Goal: Task Accomplishment & Management: Complete application form

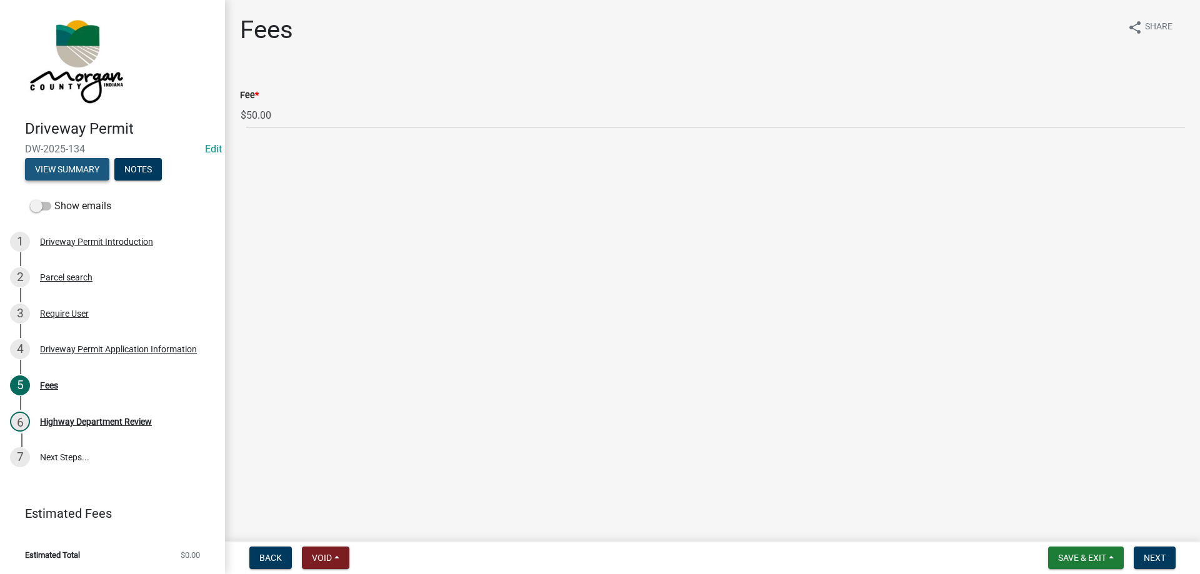
click at [73, 176] on button "View Summary" at bounding box center [67, 169] width 84 height 22
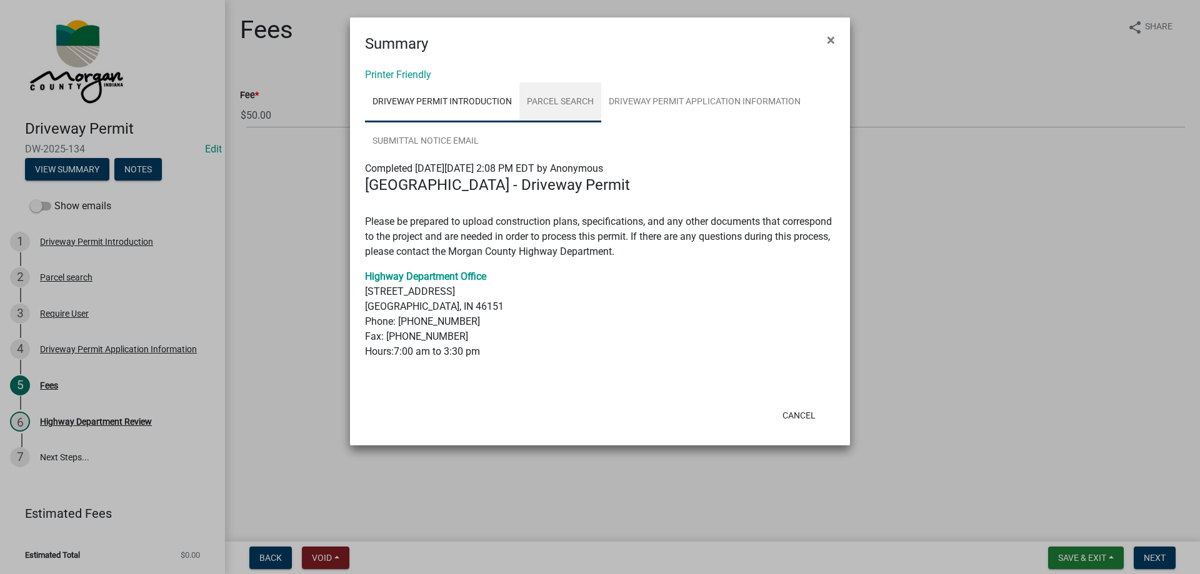
click at [564, 102] on link "Parcel search" at bounding box center [560, 102] width 82 height 40
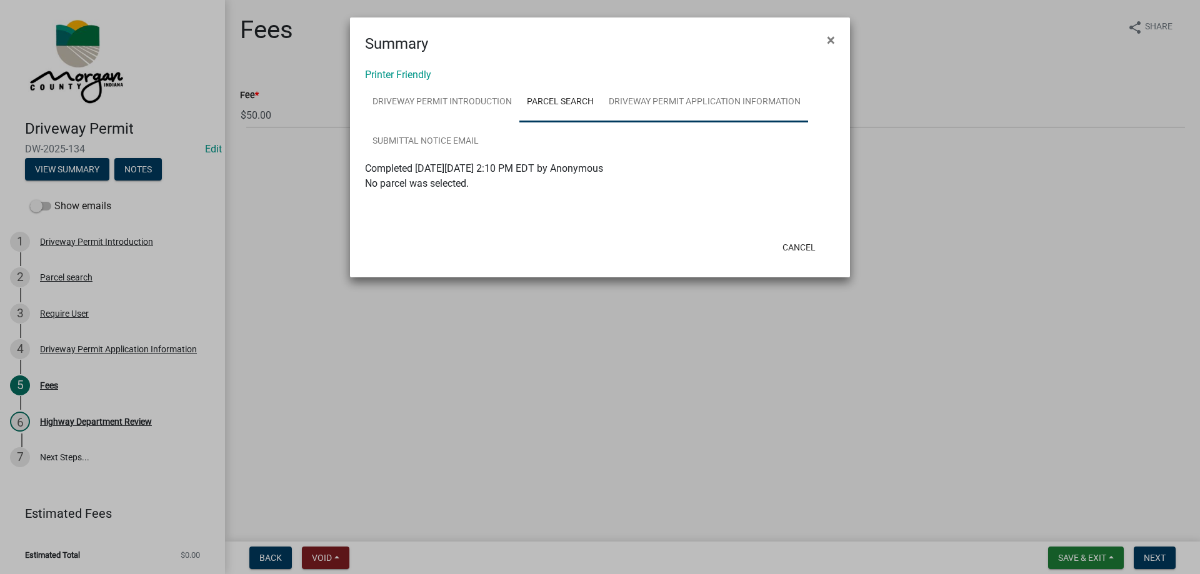
click at [640, 99] on link "Driveway Permit Application Information" at bounding box center [704, 102] width 207 height 40
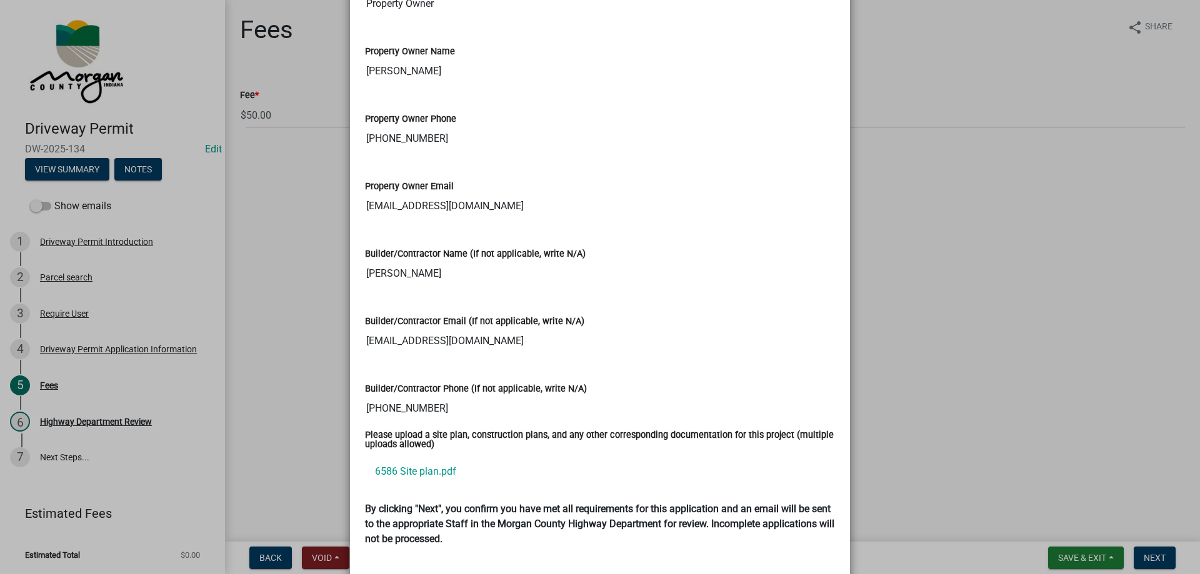
scroll to position [1499, 0]
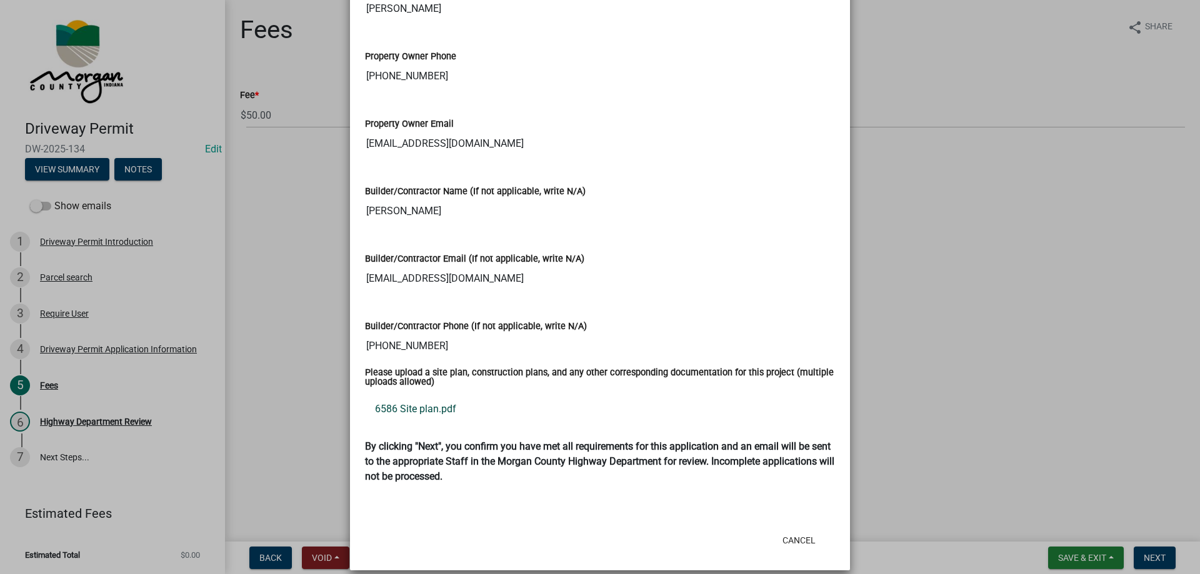
click at [398, 395] on link "6586 Site plan.pdf" at bounding box center [600, 409] width 470 height 30
click at [792, 529] on button "Cancel" at bounding box center [798, 540] width 53 height 22
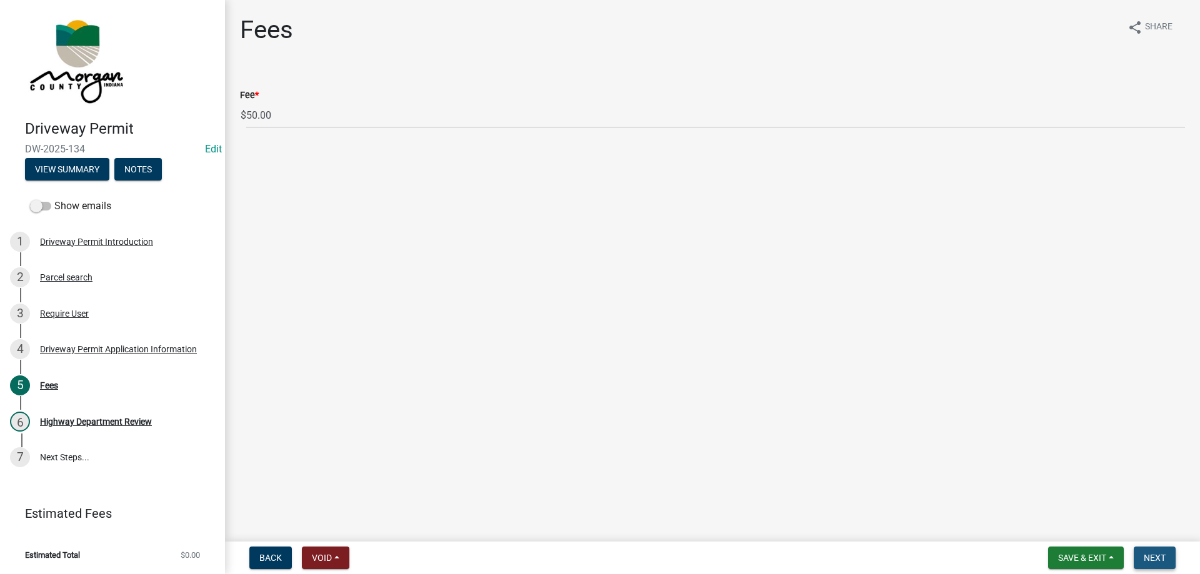
click at [1161, 557] on span "Next" at bounding box center [1154, 558] width 22 height 10
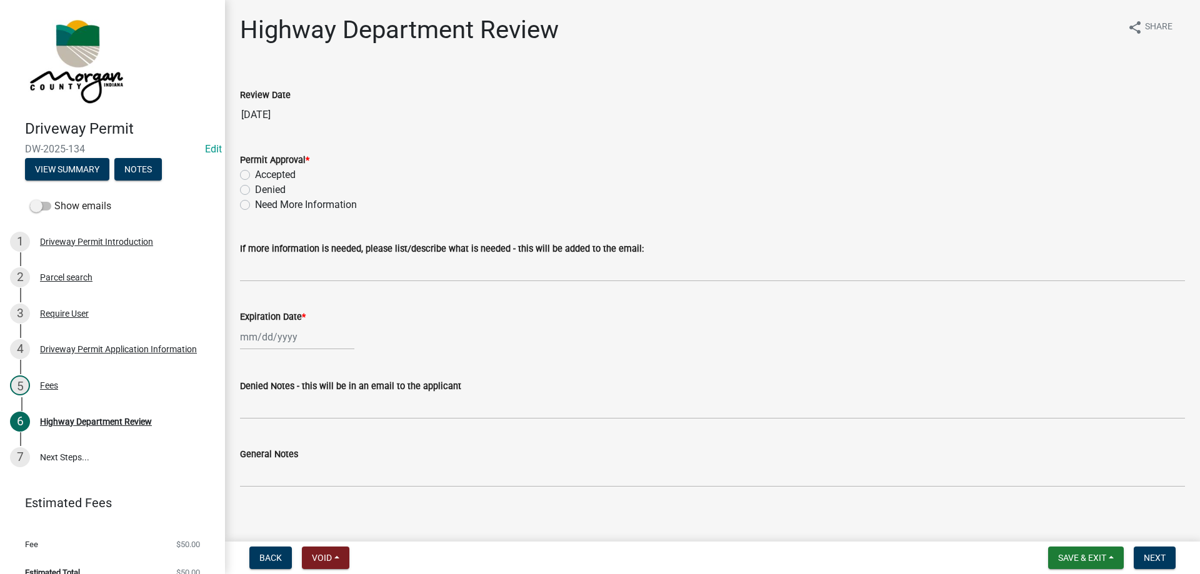
click at [255, 187] on label "Denied" at bounding box center [270, 189] width 31 height 15
click at [255, 187] on input "Denied" at bounding box center [259, 186] width 8 height 8
radio input "true"
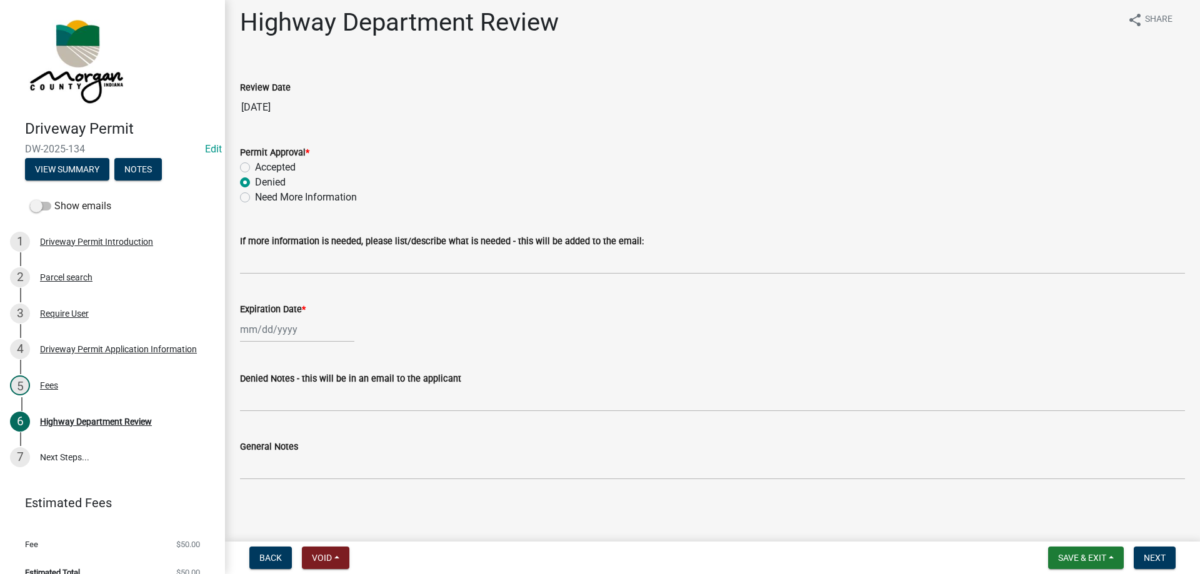
scroll to position [9, 0]
click at [267, 327] on div at bounding box center [297, 328] width 114 height 26
select select "9"
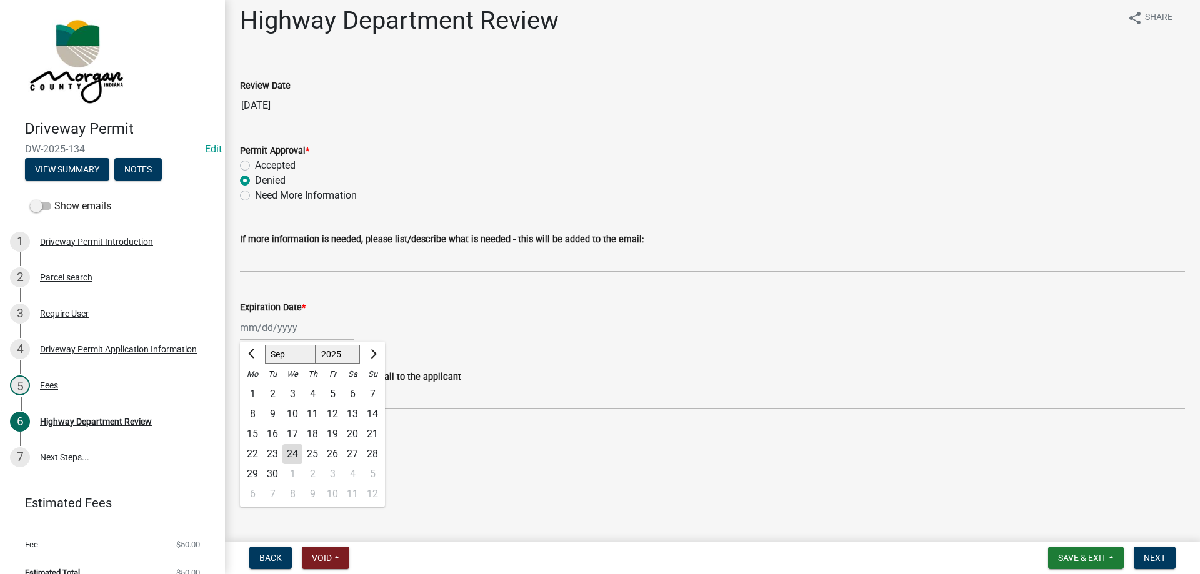
click at [337, 354] on select "1525 1526 1527 1528 1529 1530 1531 1532 1533 1534 1535 1536 1537 1538 1539 1540…" at bounding box center [338, 354] width 45 height 19
select select "2026"
click at [316, 345] on select "1525 1526 1527 1528 1529 1530 1531 1532 1533 1534 1535 1536 1537 1538 1539 1540…" at bounding box center [338, 354] width 45 height 19
click at [307, 451] on div "24" at bounding box center [312, 454] width 20 height 20
type input "[DATE]"
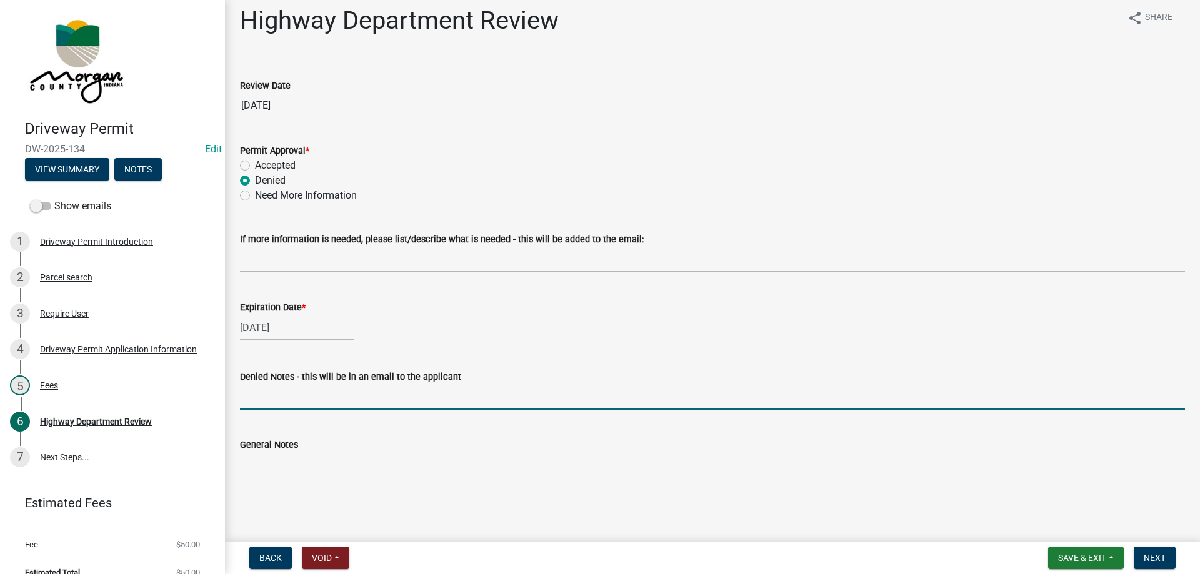
click at [301, 400] on input "Denied Notes - this will be in an email to the applicant" at bounding box center [712, 397] width 945 height 26
click at [499, 397] on input "No driveway permit needed. This is an existing drive" at bounding box center [712, 397] width 945 height 26
type input "No driveway permit needed. This is an existing drive."
click at [1151, 557] on span "Next" at bounding box center [1154, 558] width 22 height 10
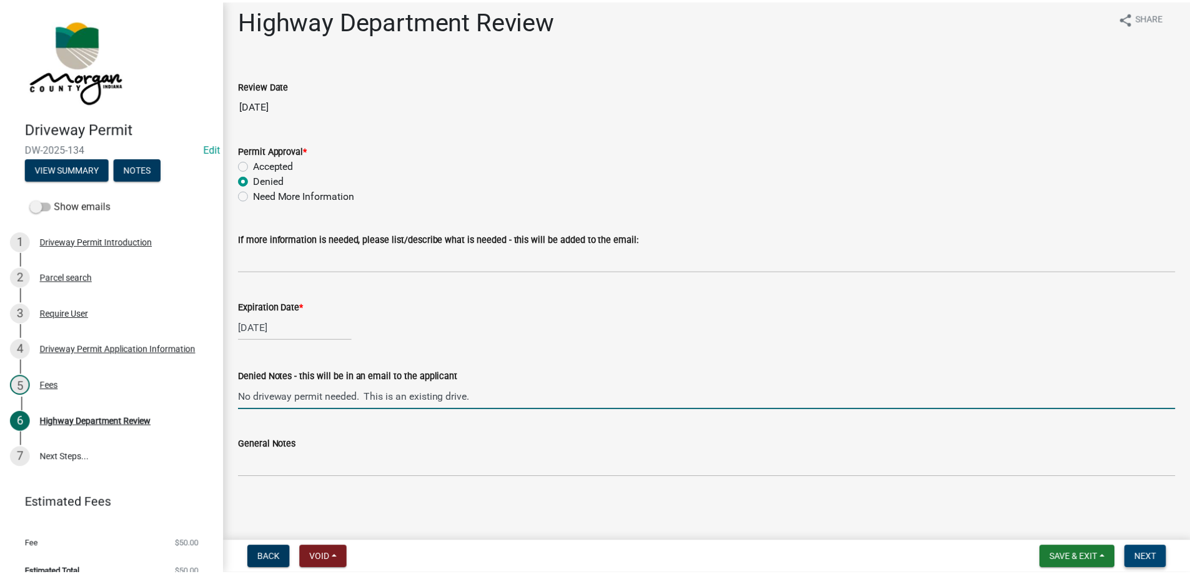
scroll to position [0, 0]
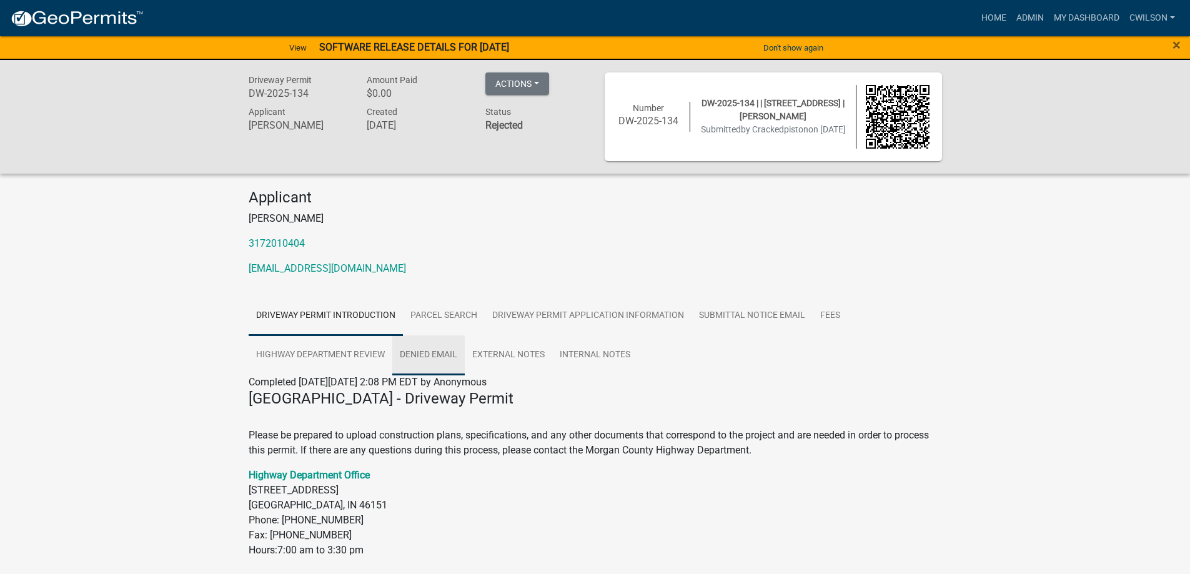
click at [422, 355] on link "Denied Email" at bounding box center [428, 355] width 72 height 40
